Goal: Task Accomplishment & Management: Use online tool/utility

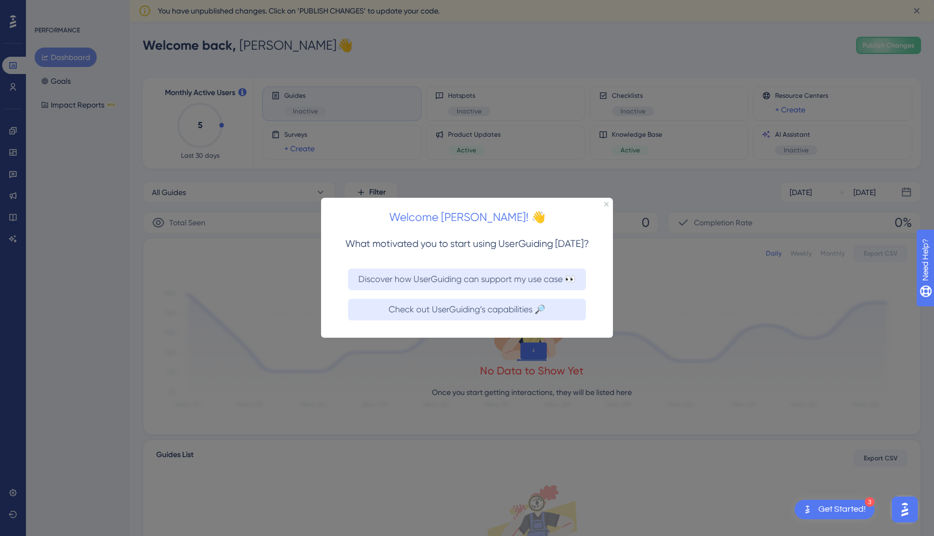
click at [508, 163] on div at bounding box center [467, 268] width 934 height 536
click at [607, 204] on icon "Close Preview" at bounding box center [606, 204] width 4 height 4
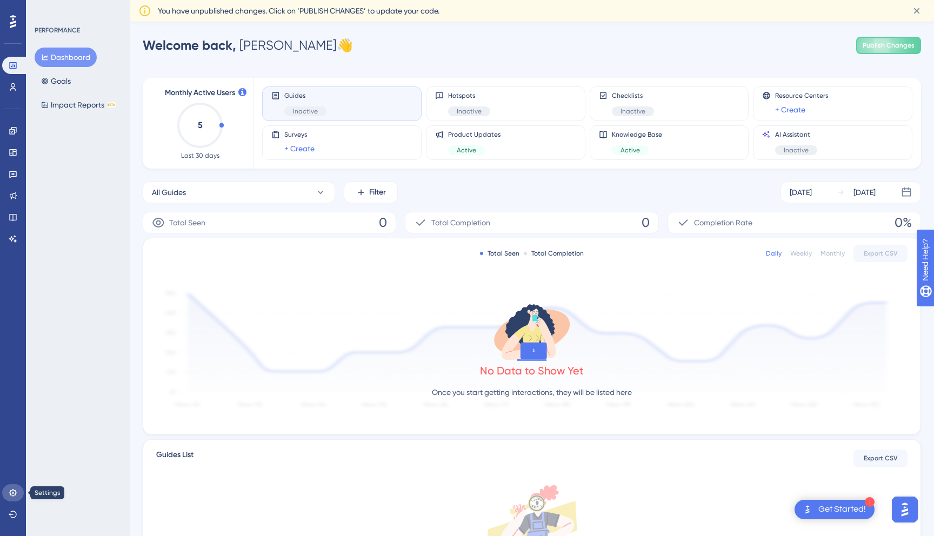
click at [11, 496] on icon at bounding box center [13, 492] width 9 height 9
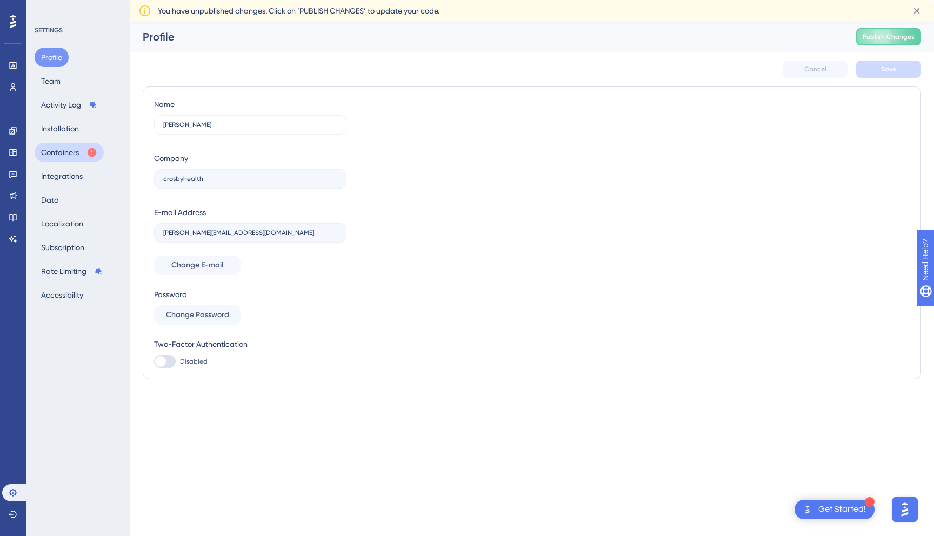
click at [78, 152] on button "Containers" at bounding box center [69, 152] width 69 height 19
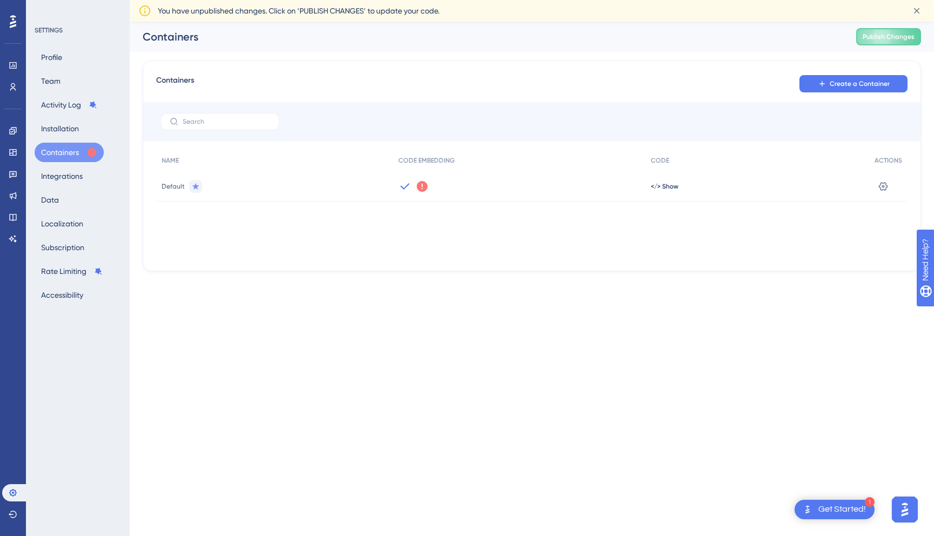
click at [421, 184] on icon at bounding box center [421, 186] width 13 height 13
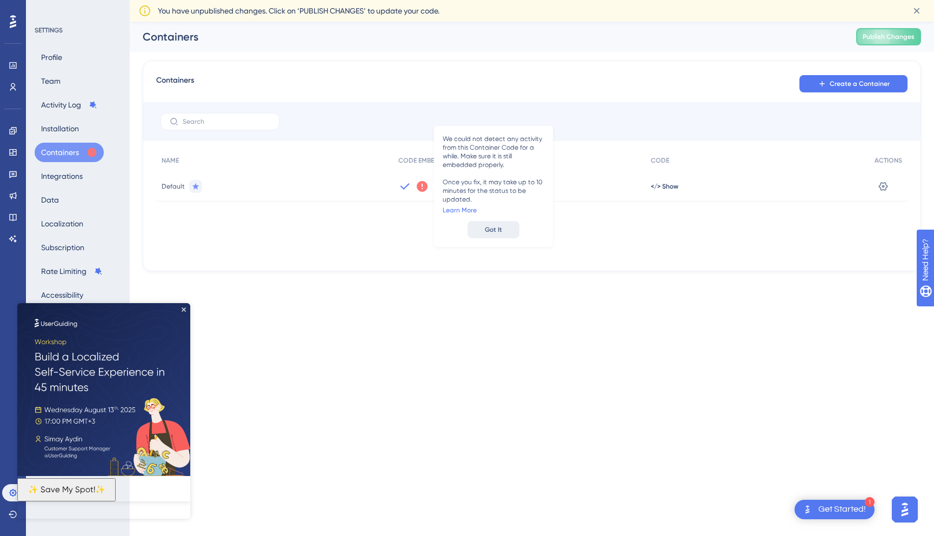
click at [501, 232] on span "Got It" at bounding box center [493, 229] width 17 height 9
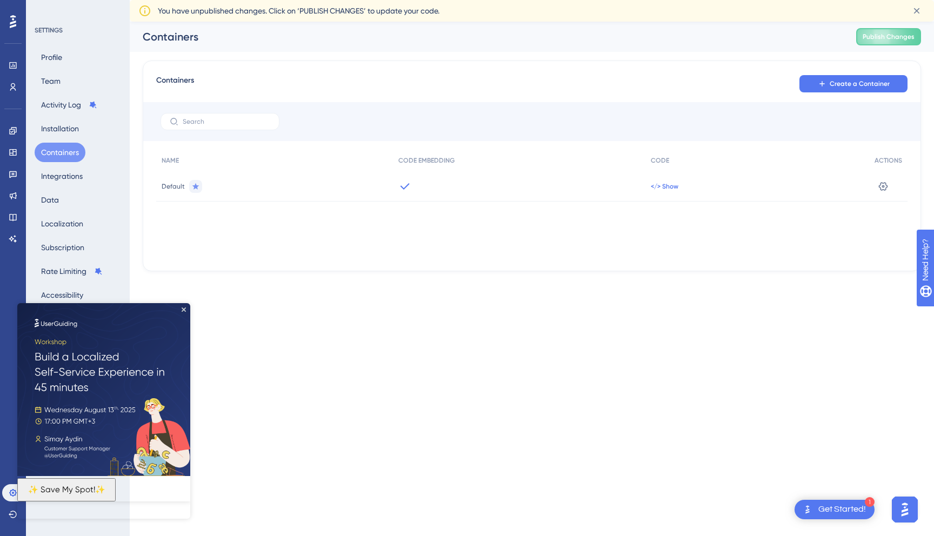
click at [662, 185] on span "</> Show" at bounding box center [664, 186] width 28 height 9
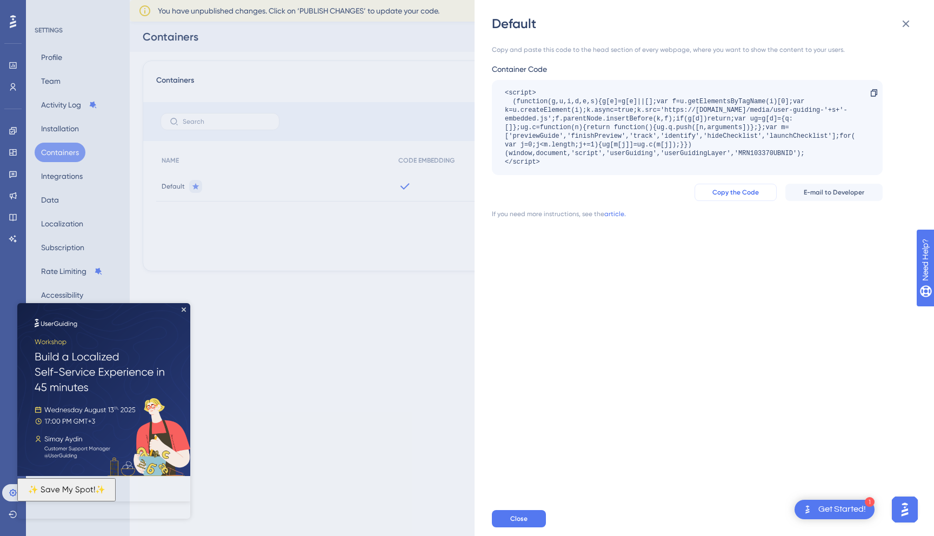
click at [750, 191] on span "Copy the Code" at bounding box center [735, 192] width 46 height 9
click at [305, 142] on div "Default Copy and paste this code to the head section of every webpage, where yo…" at bounding box center [467, 268] width 934 height 536
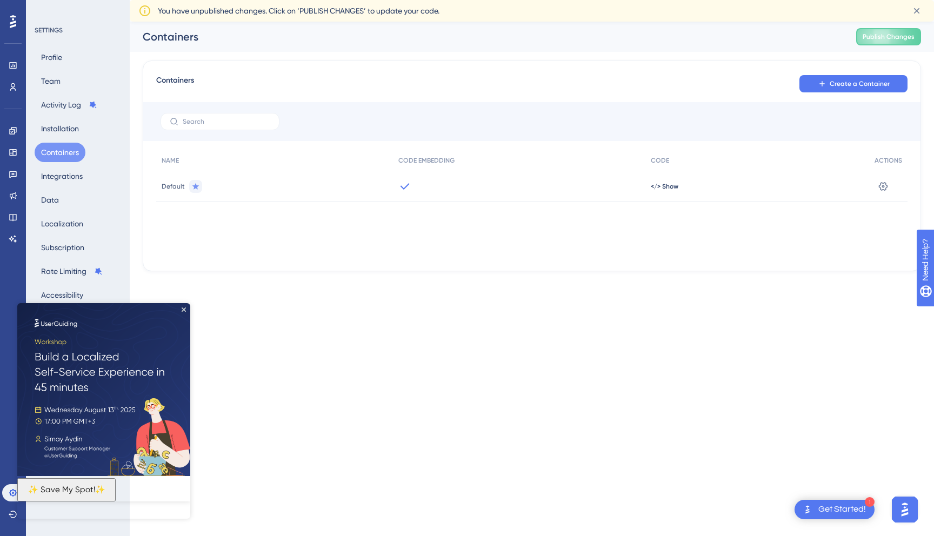
click at [190, 306] on img at bounding box center [103, 389] width 173 height 173
click at [68, 131] on button "Installation" at bounding box center [60, 128] width 51 height 19
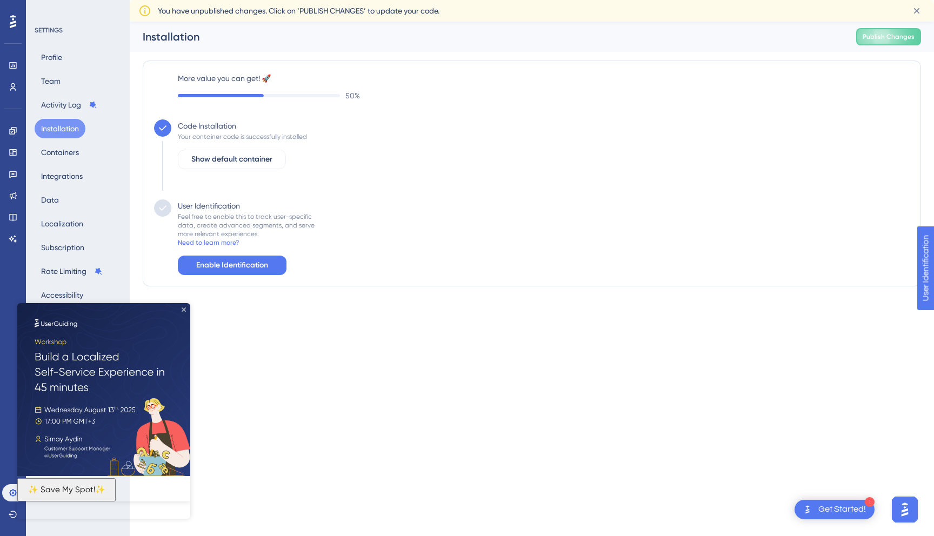
click at [185, 308] on icon "Close Preview" at bounding box center [184, 309] width 4 height 4
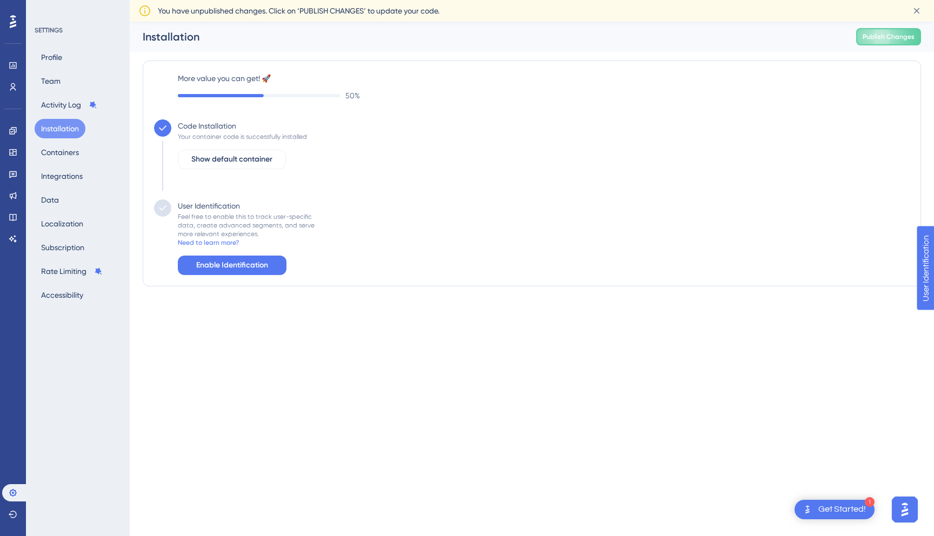
click at [431, 0] on html "1 Get Started! Performance Users Engagement Widgets Feedback Product Updates Kn…" at bounding box center [467, 0] width 934 height 0
click at [229, 269] on span "Enable Identification" at bounding box center [232, 265] width 72 height 13
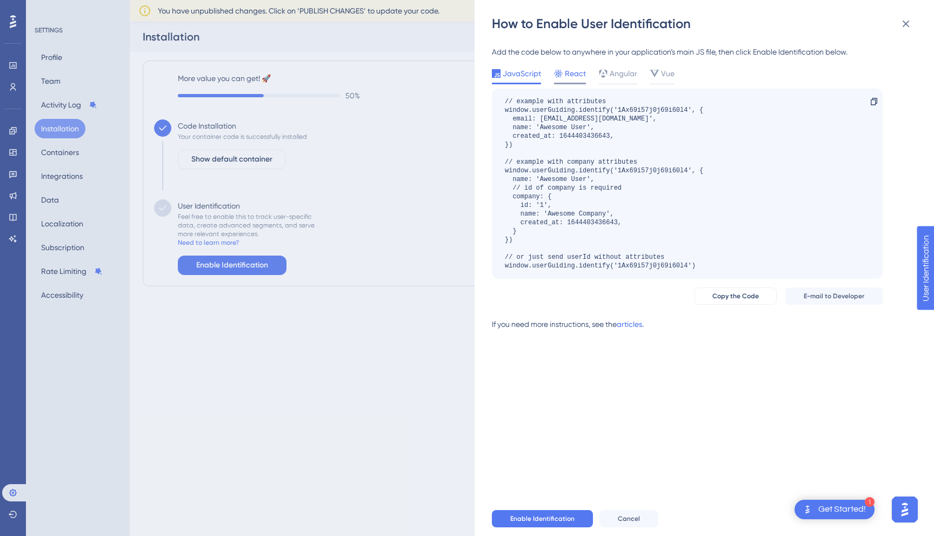
click at [570, 75] on span "React" at bounding box center [575, 73] width 21 height 13
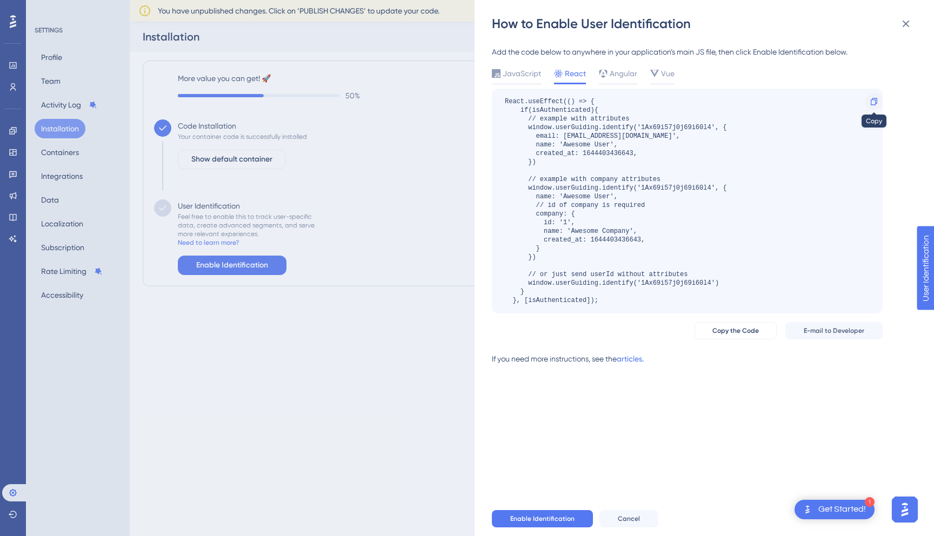
click at [869, 105] on div at bounding box center [873, 101] width 17 height 17
